Goal: Navigation & Orientation: Find specific page/section

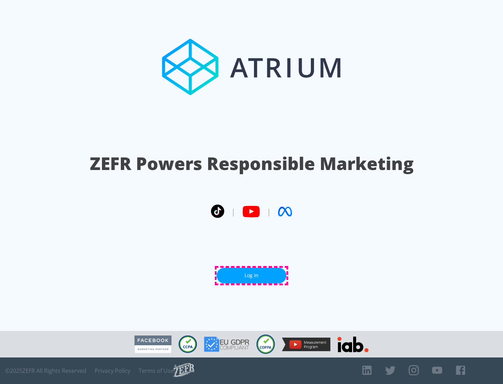
click at [252, 276] on link "Log In" at bounding box center [252, 276] width 70 height 16
